Goal: Task Accomplishment & Management: Manage account settings

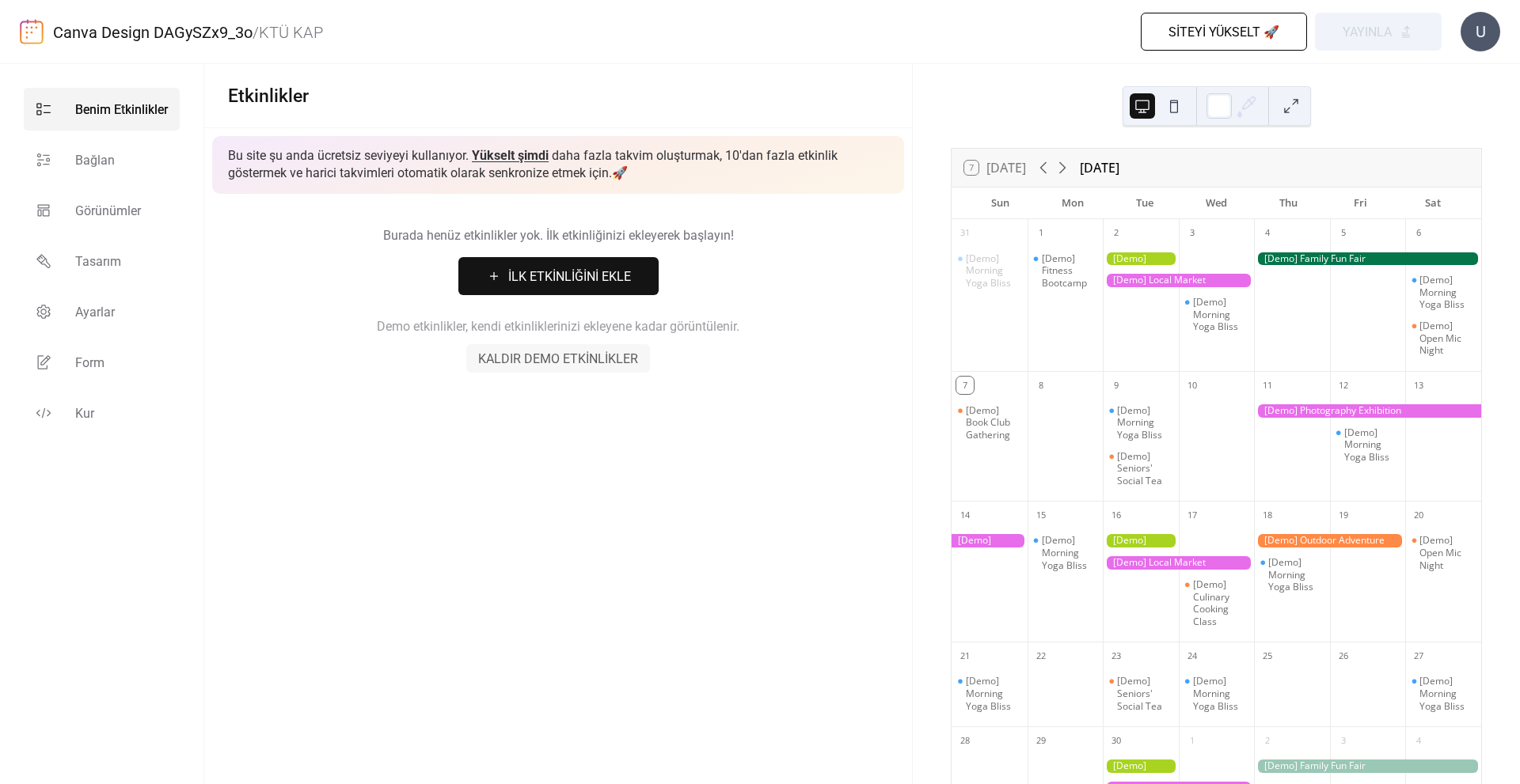
click at [1136, 281] on div at bounding box center [1179, 280] width 151 height 14
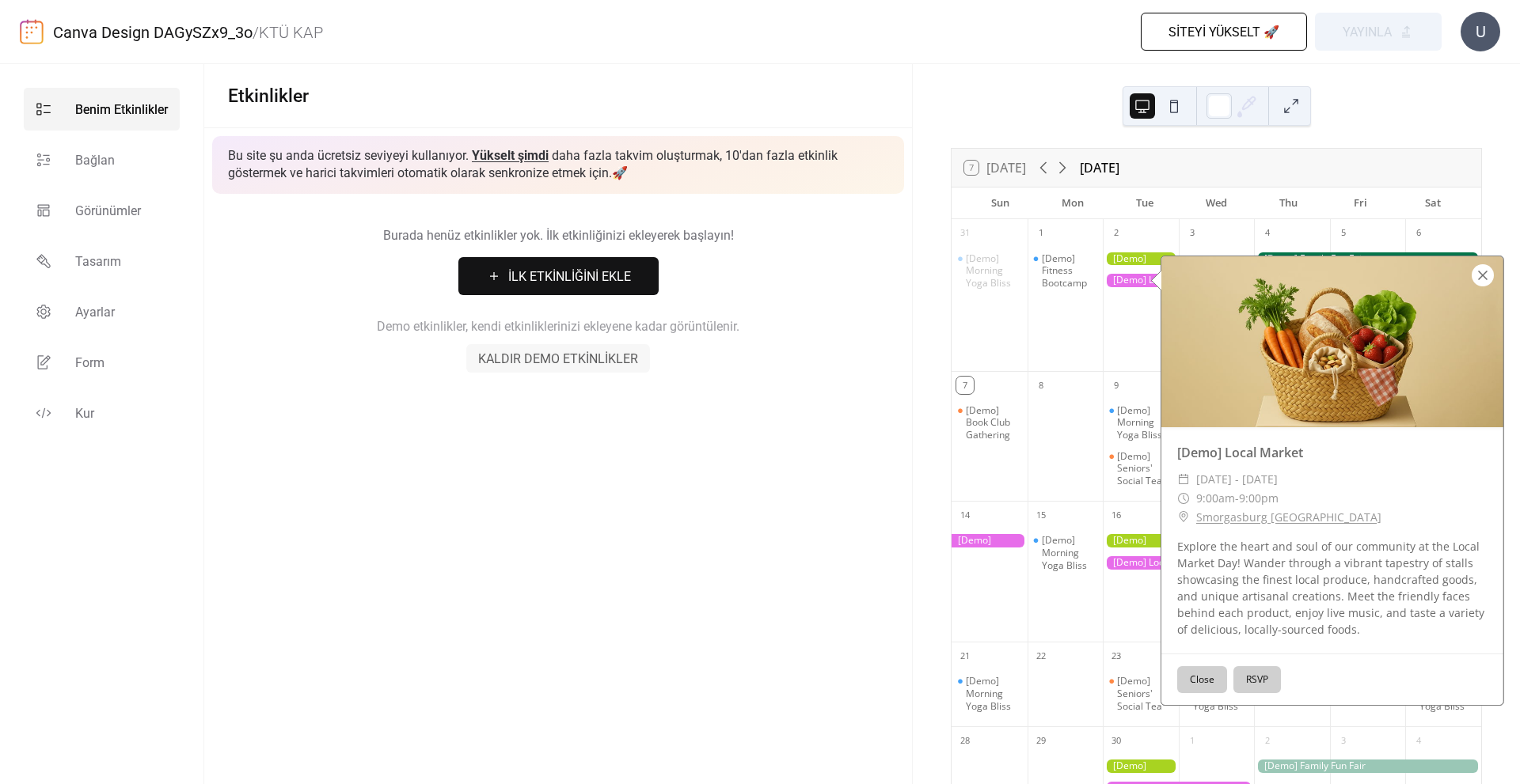
click at [1480, 278] on div at bounding box center [1483, 275] width 22 height 22
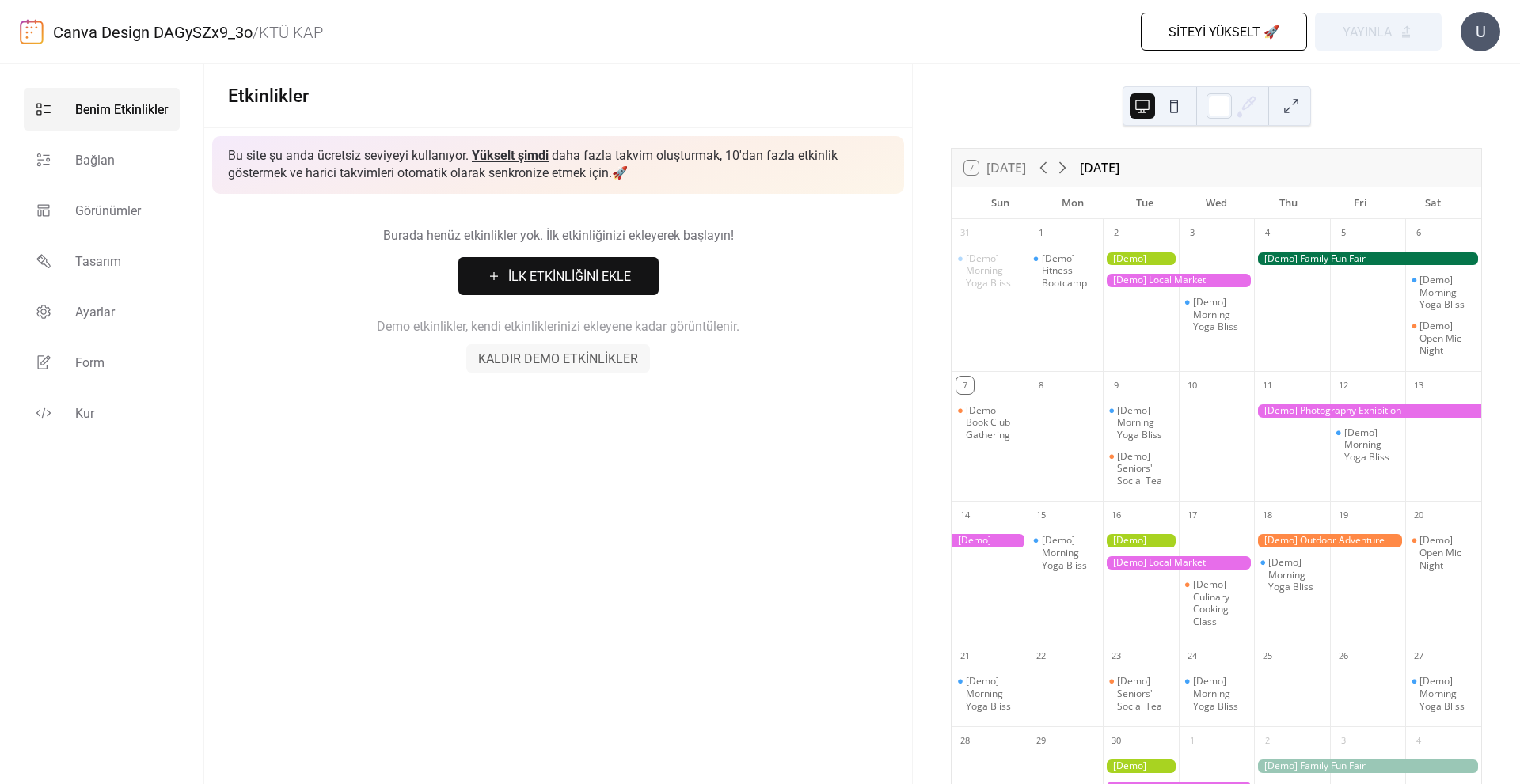
click at [566, 366] on span "Kaldır demo etkinlikler" at bounding box center [558, 359] width 160 height 19
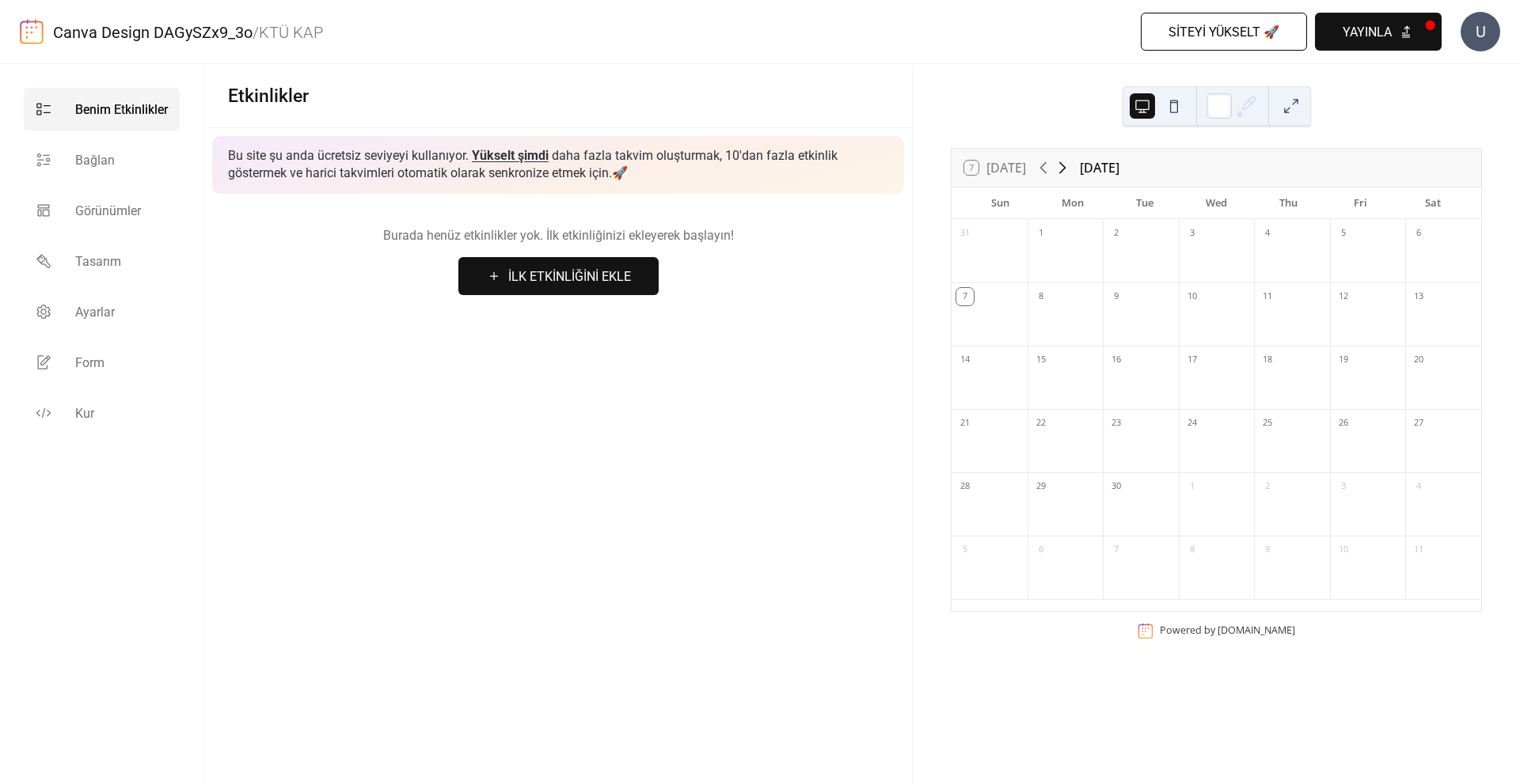
click at [1066, 165] on icon at bounding box center [1062, 167] width 19 height 19
click at [1044, 164] on icon at bounding box center [1043, 167] width 19 height 19
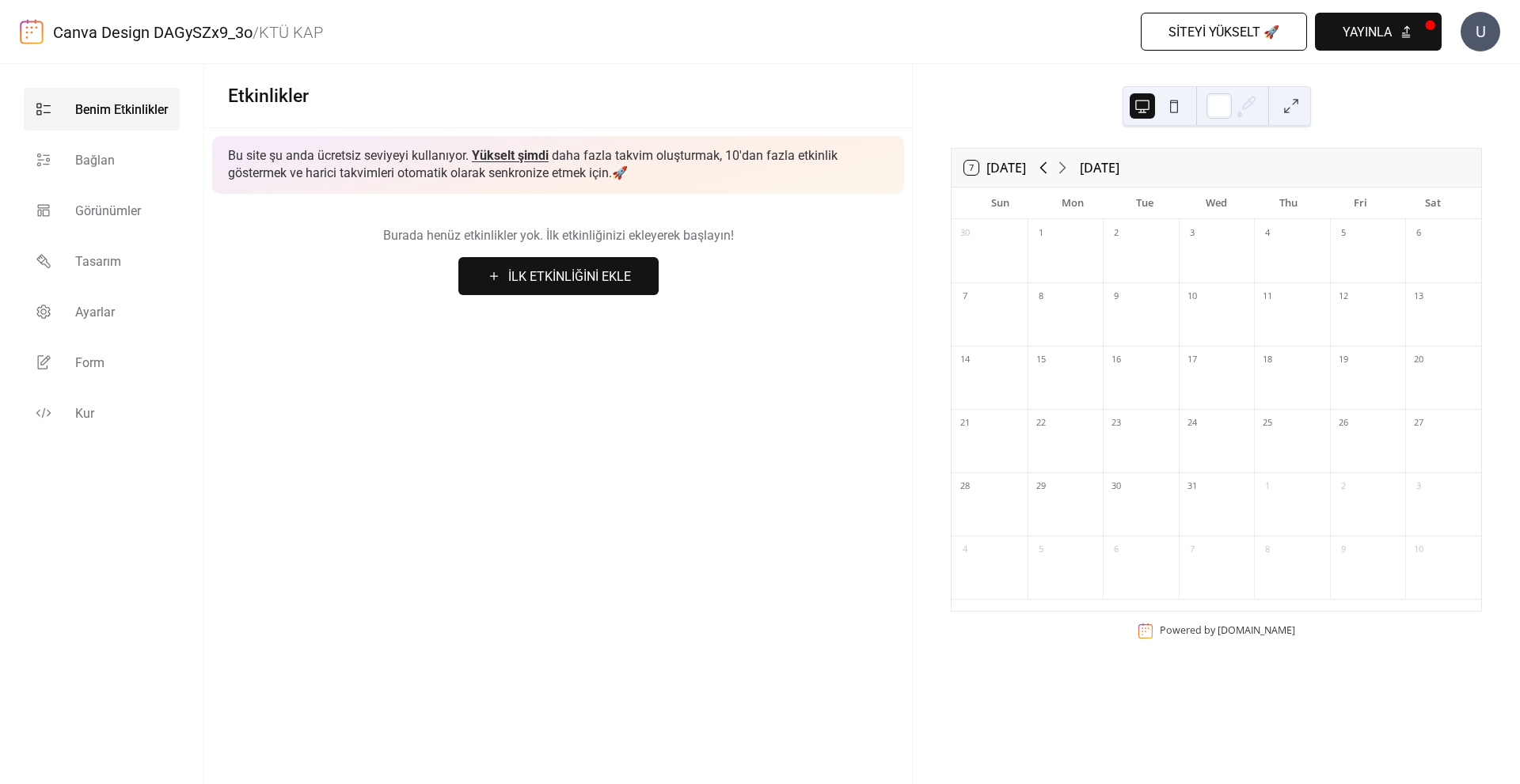
click at [1044, 164] on icon at bounding box center [1043, 167] width 19 height 19
click at [1402, 19] on button "yayınla" at bounding box center [1379, 32] width 127 height 38
